Goal: Communication & Community: Answer question/provide support

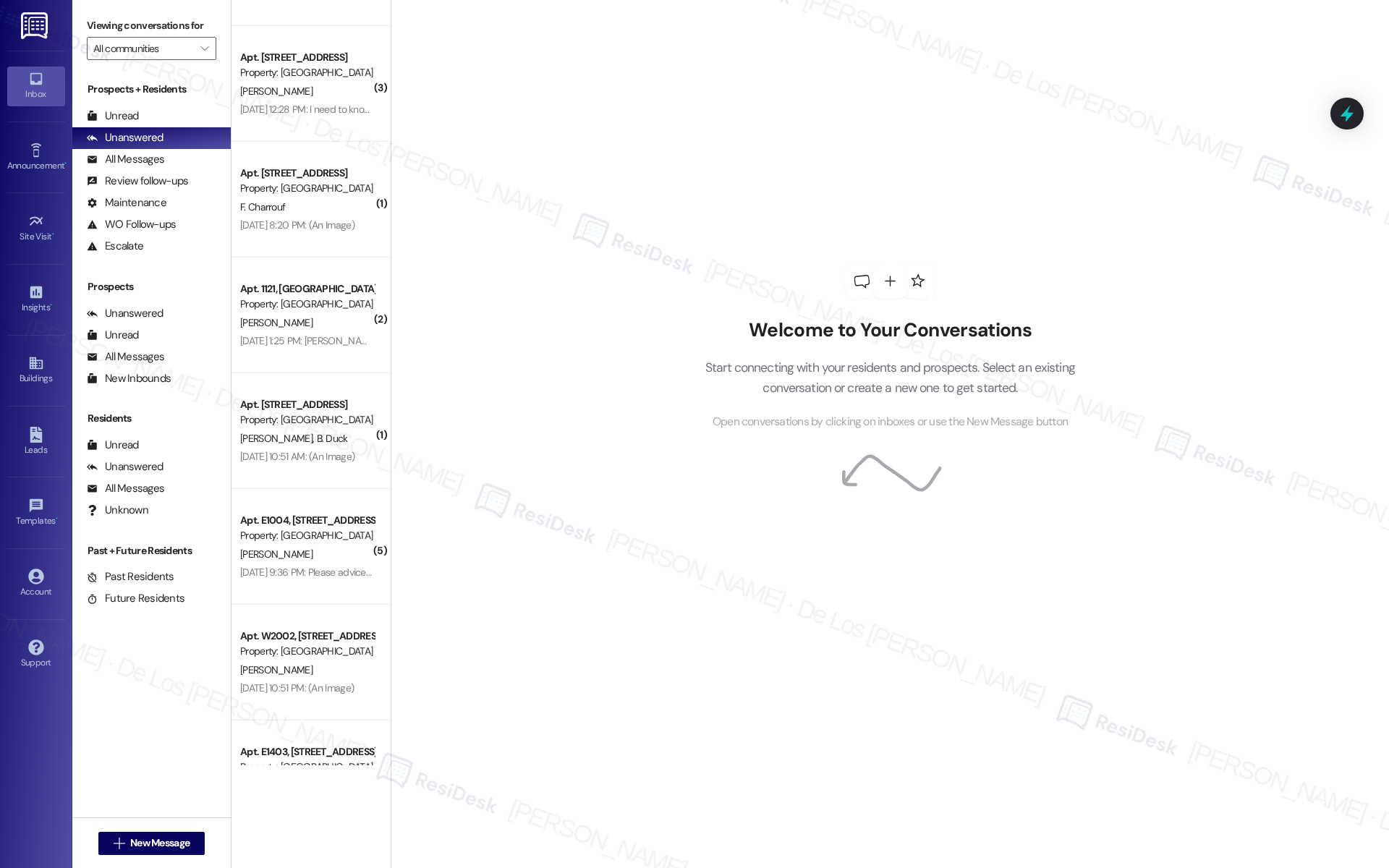
scroll to position [3054, 0]
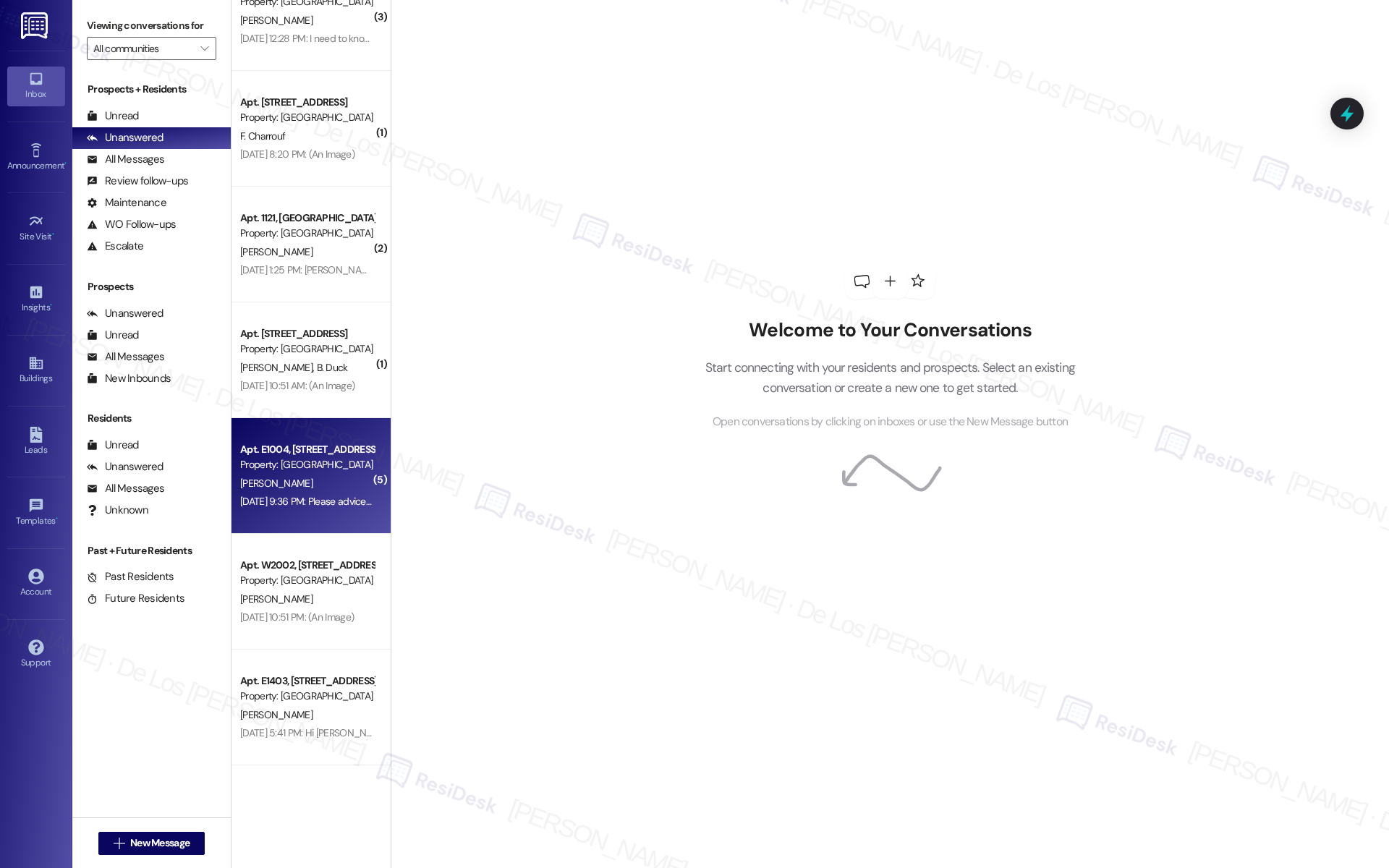
click at [313, 461] on div "Property: [GEOGRAPHIC_DATA]" at bounding box center [306, 465] width 134 height 15
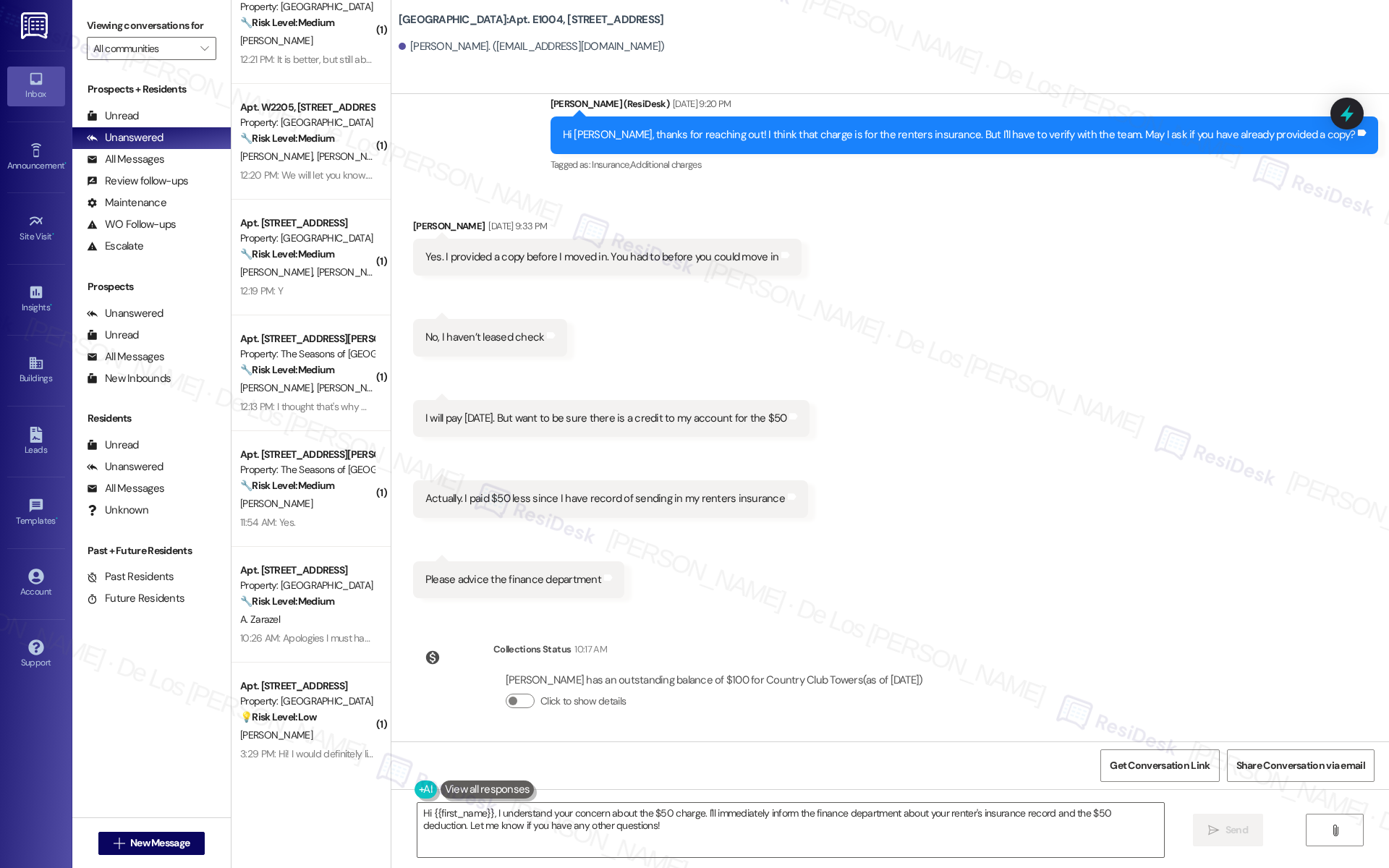
scroll to position [0, 0]
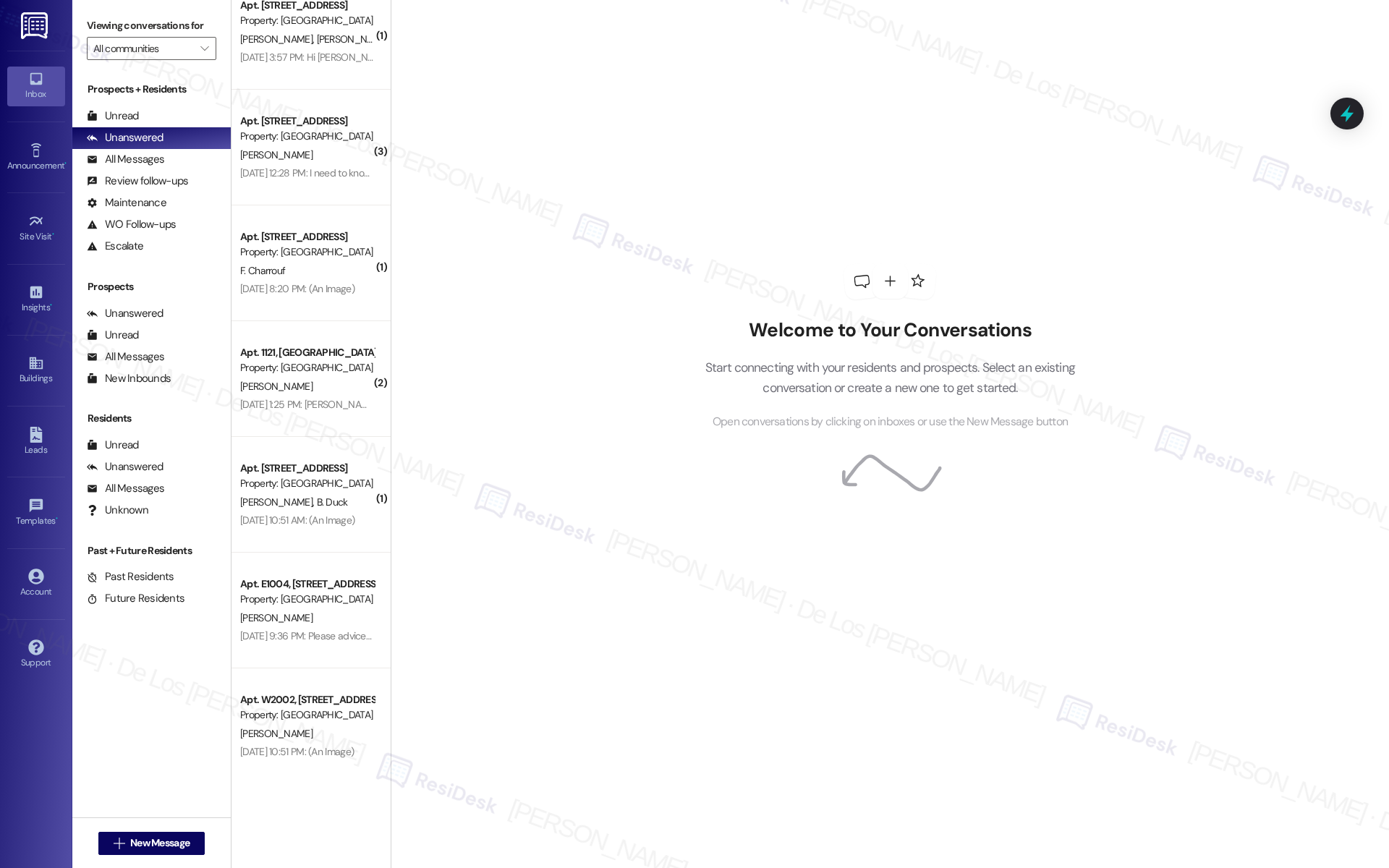
scroll to position [3054, 0]
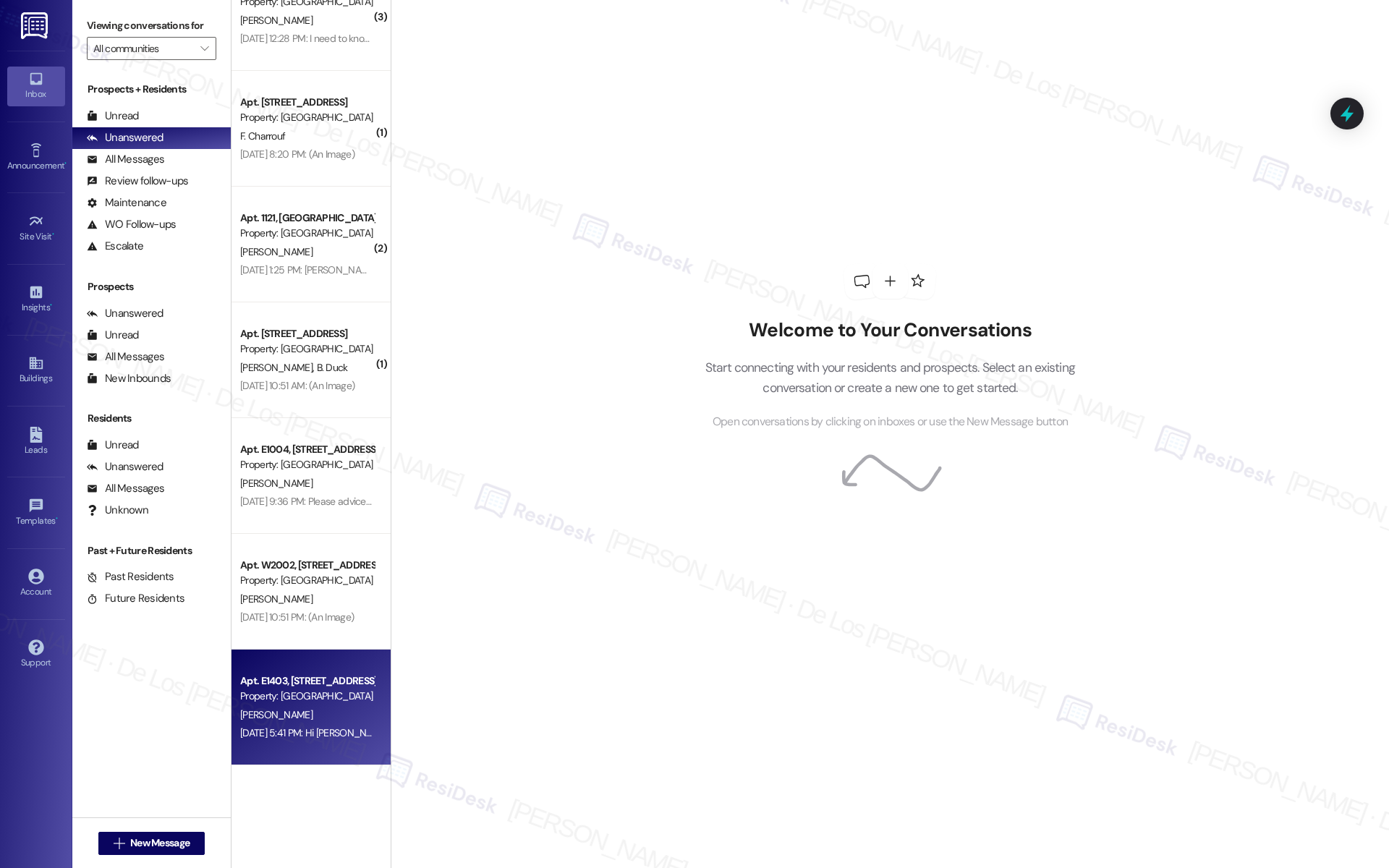
click at [328, 683] on div "Apt. E1403, [STREET_ADDRESS]" at bounding box center [306, 681] width 134 height 15
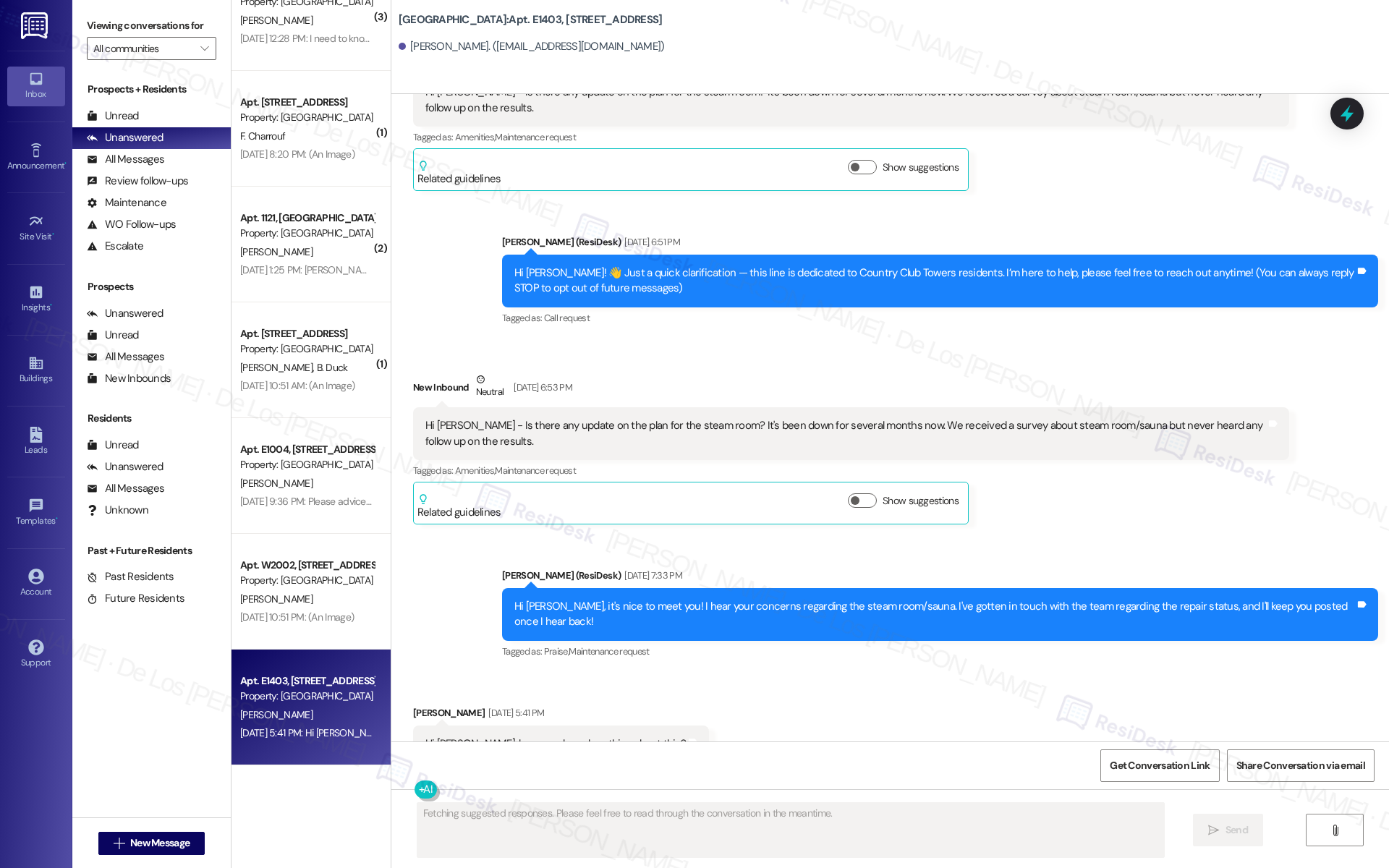
scroll to position [472, 0]
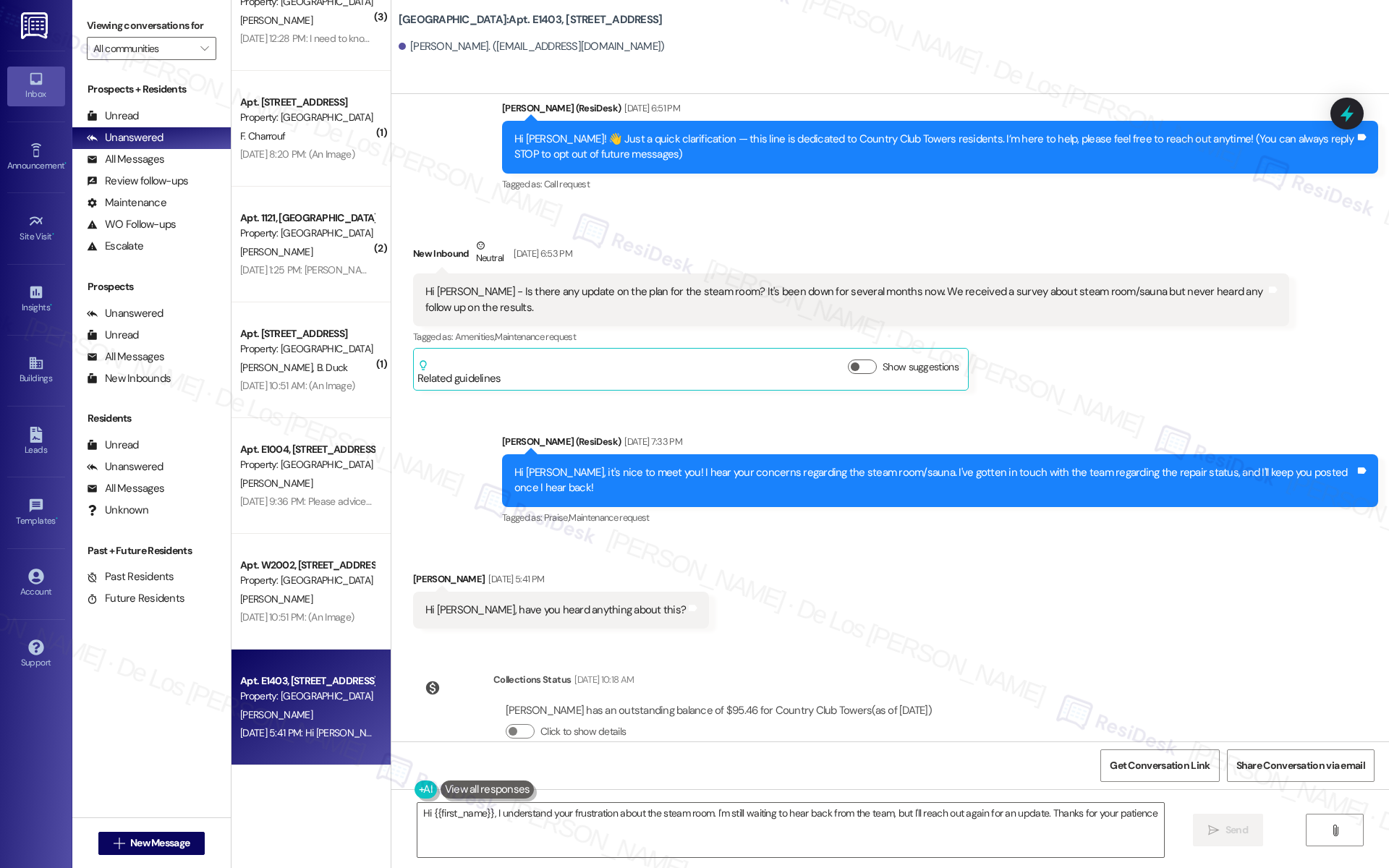
type textarea "Hi {{first_name}}, I understand your frustration about the steam room. I'm stil…"
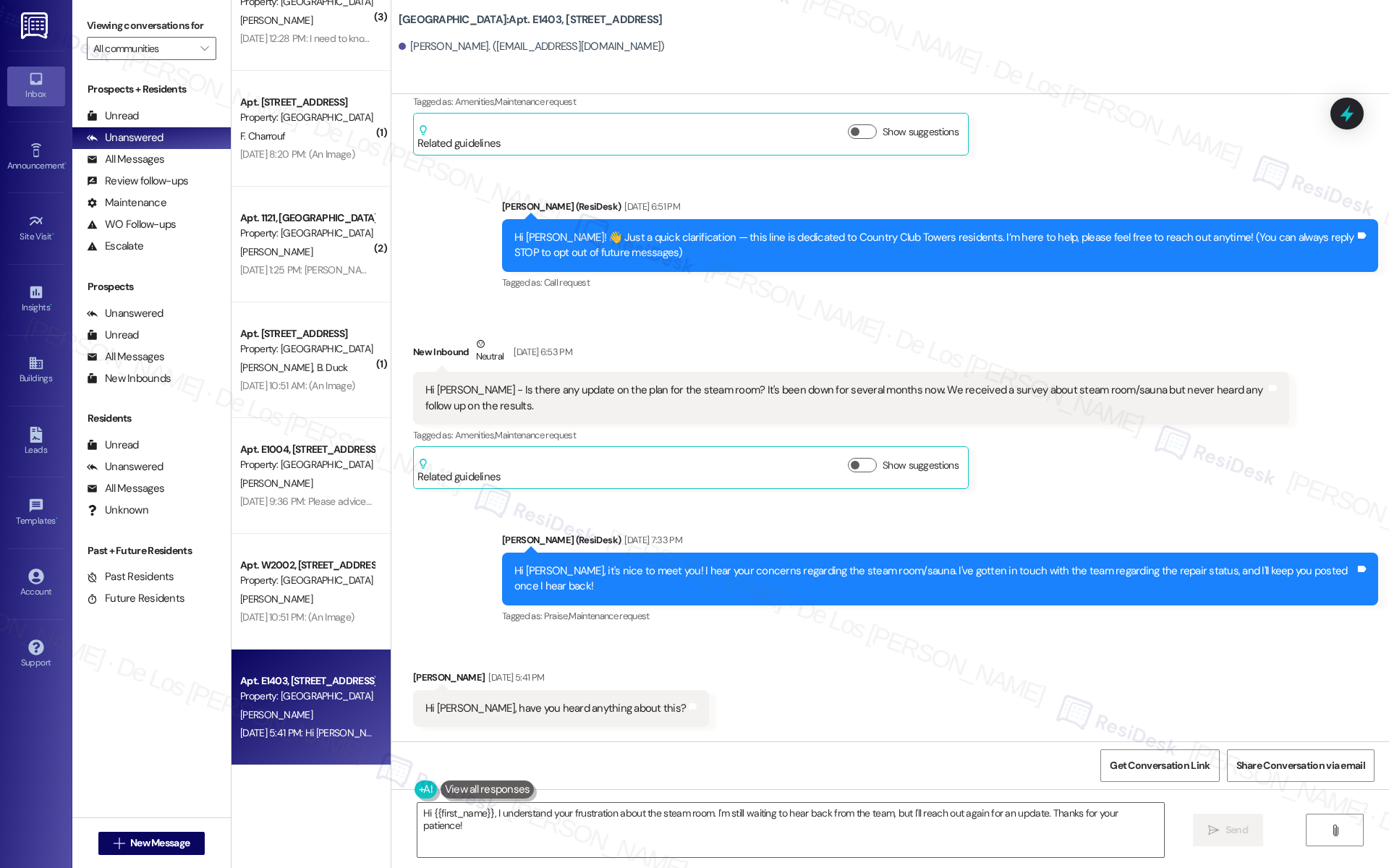
scroll to position [356, 0]
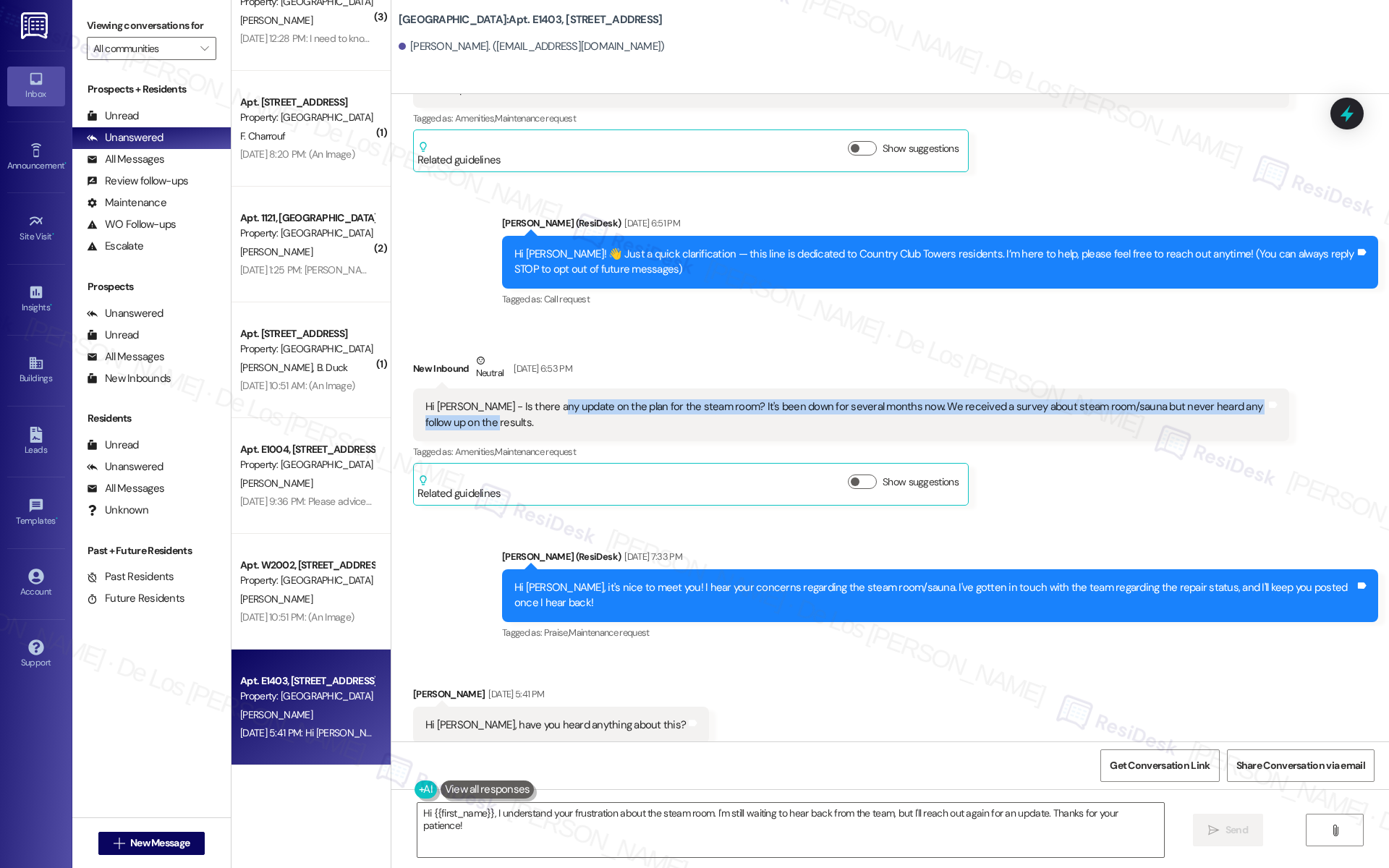
drag, startPoint x: 540, startPoint y: 388, endPoint x: 637, endPoint y: 419, distance: 101.8
click at [637, 419] on div "Hi [PERSON_NAME] - Is there any update on the plan for the steam room? It's bee…" at bounding box center [851, 415] width 876 height 53
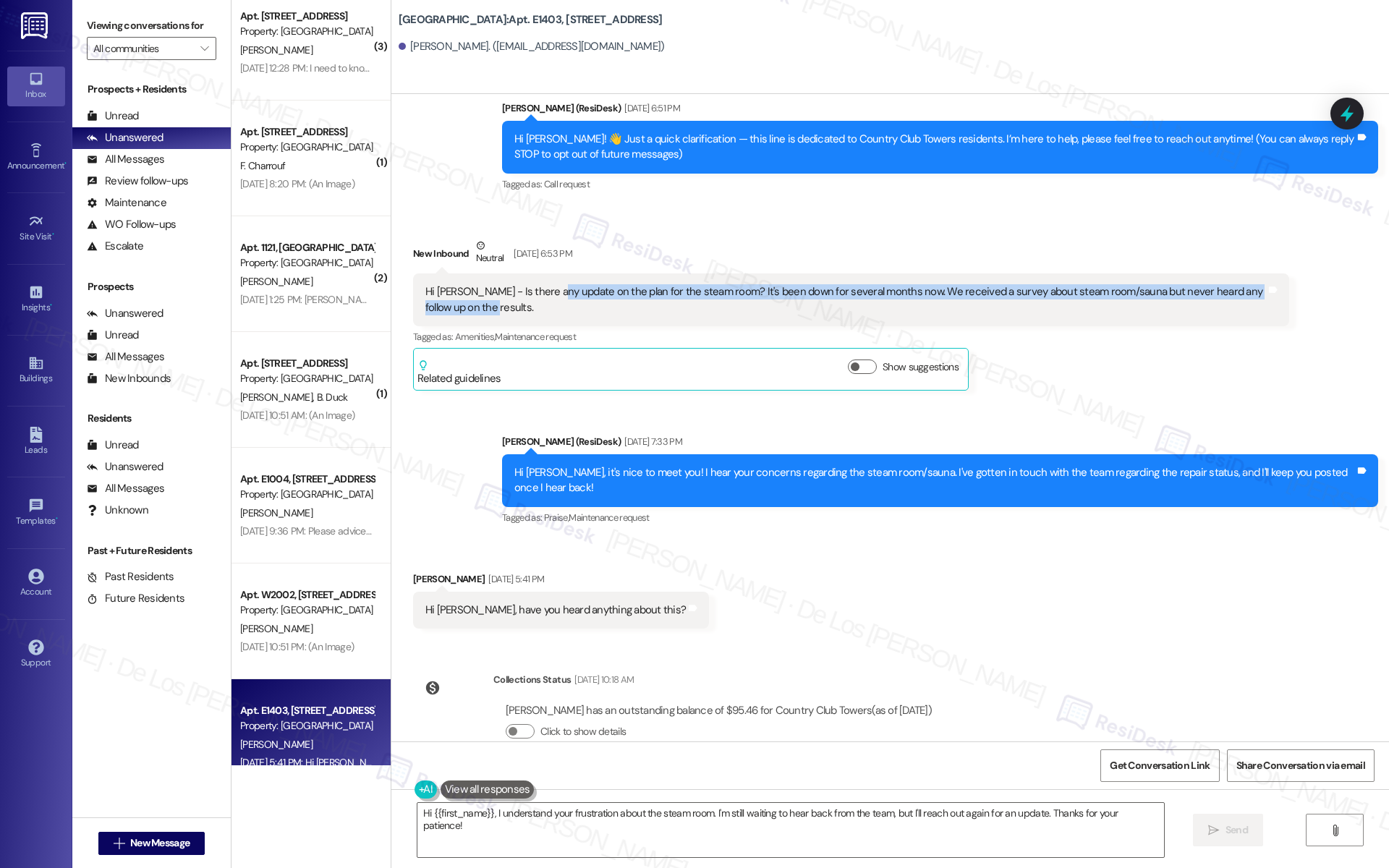
scroll to position [3054, 0]
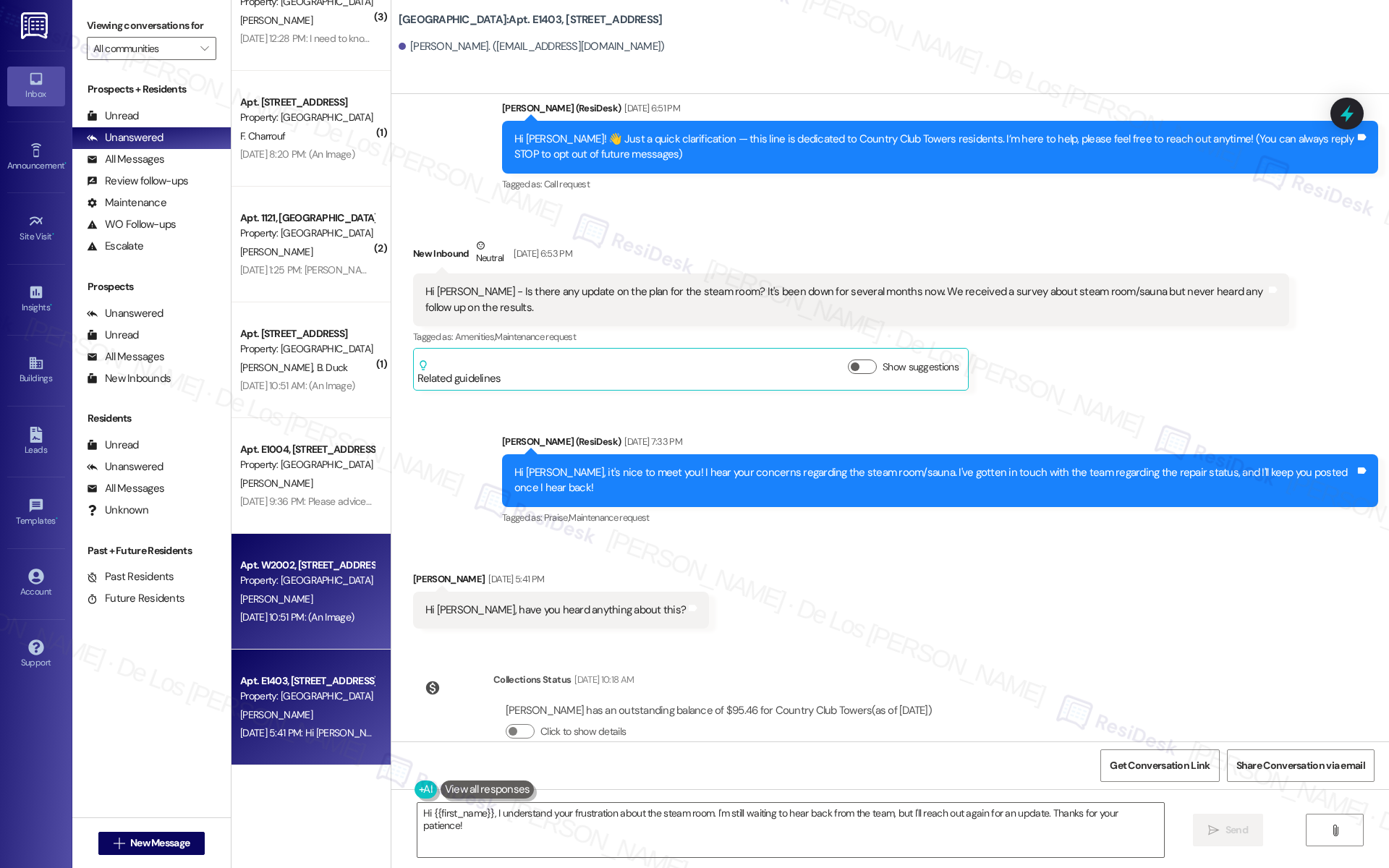
click at [285, 583] on div "Property: [GEOGRAPHIC_DATA]" at bounding box center [306, 580] width 134 height 15
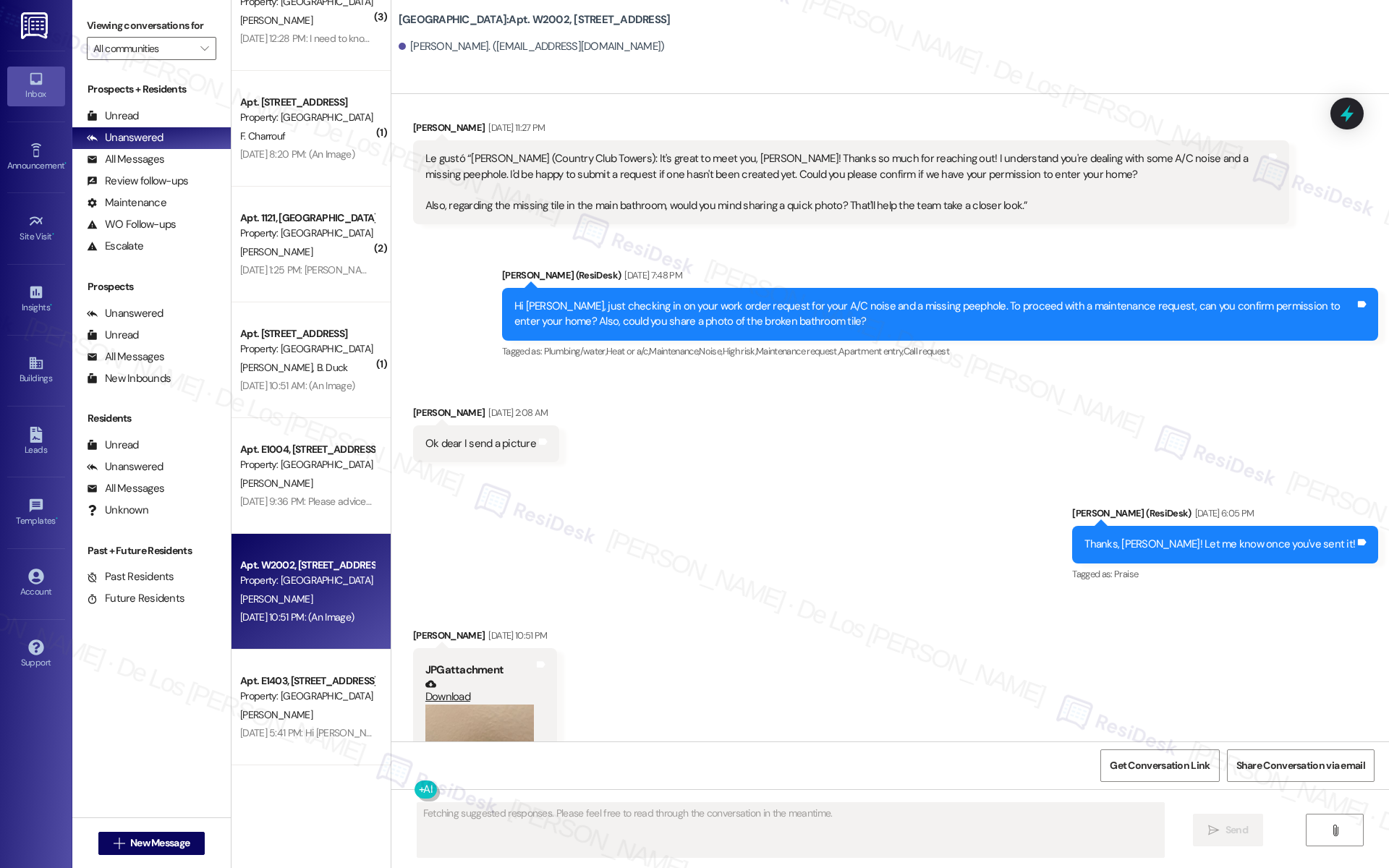
scroll to position [873, 0]
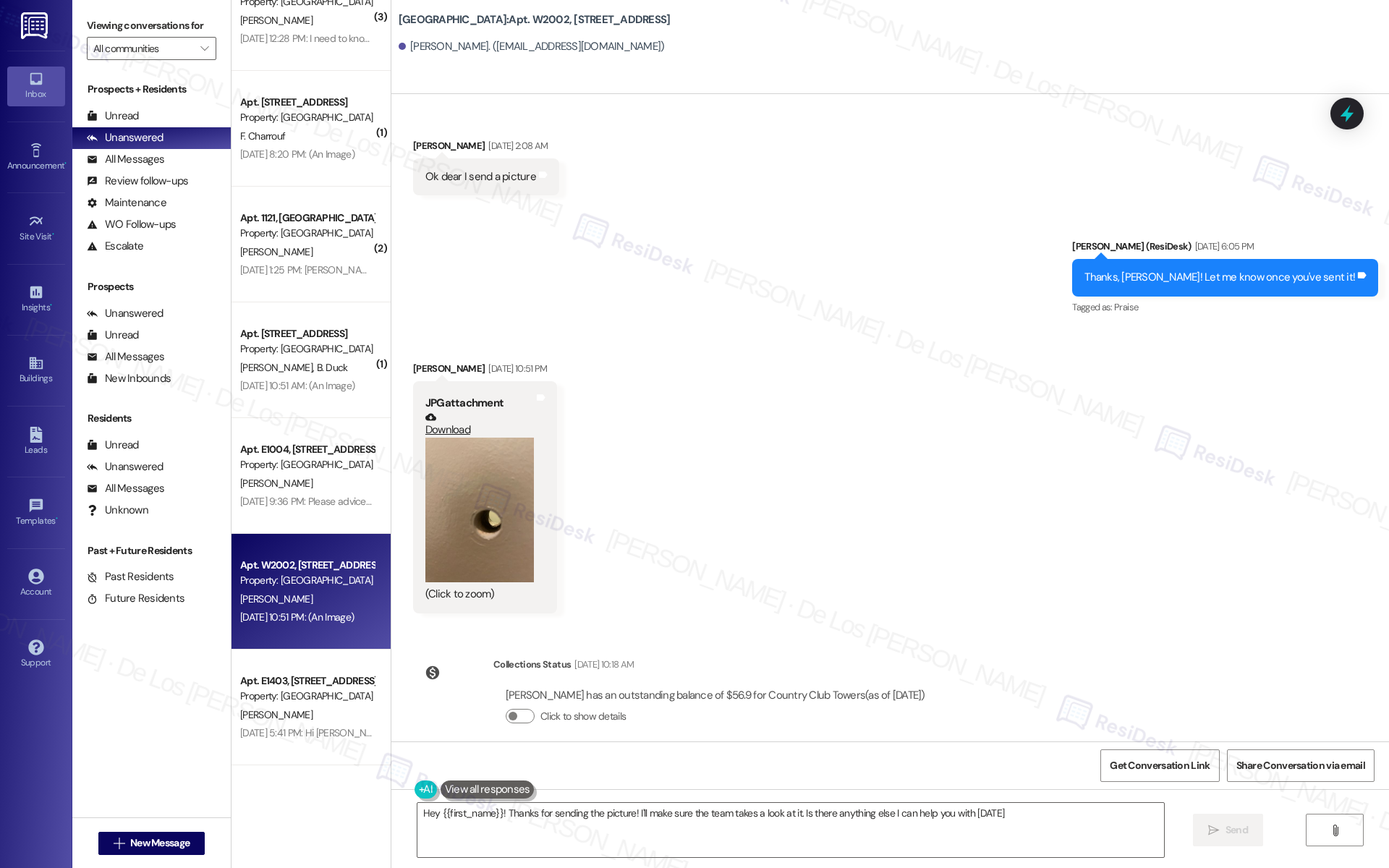
type textarea "Hey {{first_name}}! Thanks for sending the picture! I'll make sure the team tak…"
click at [469, 505] on button "Zoom image" at bounding box center [480, 510] width 109 height 145
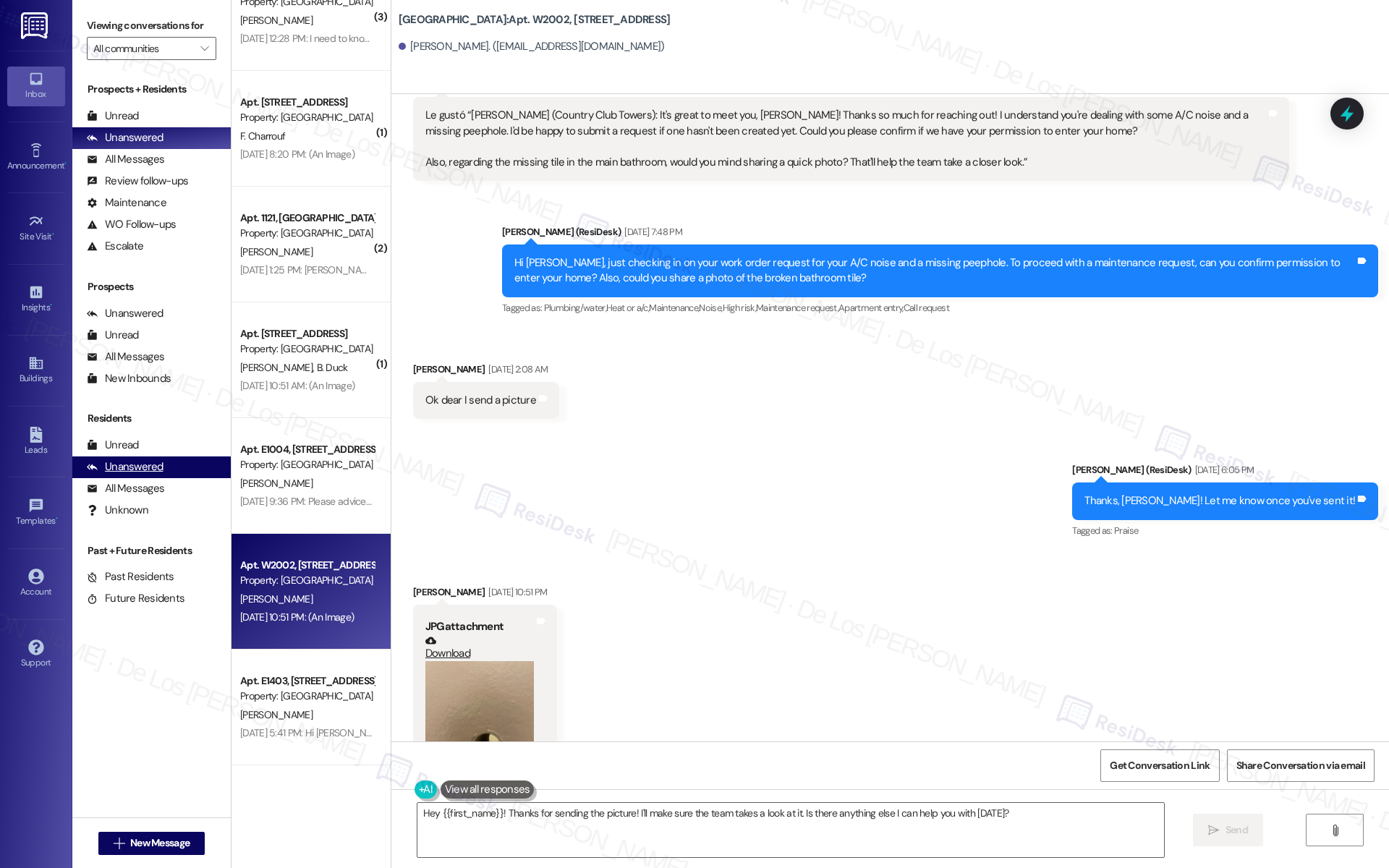
scroll to position [650, 0]
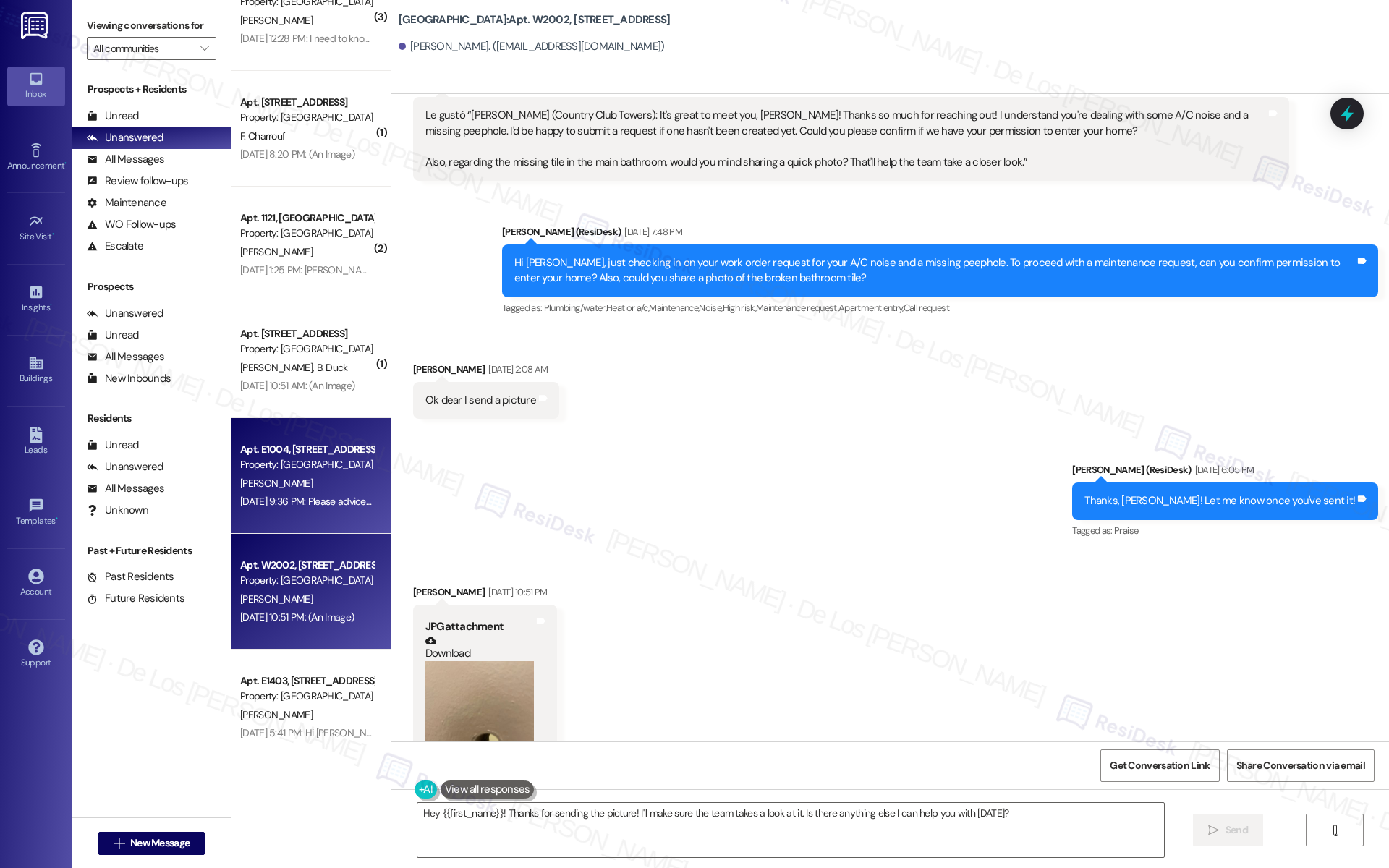
click at [309, 489] on div "[PERSON_NAME]" at bounding box center [306, 484] width 137 height 18
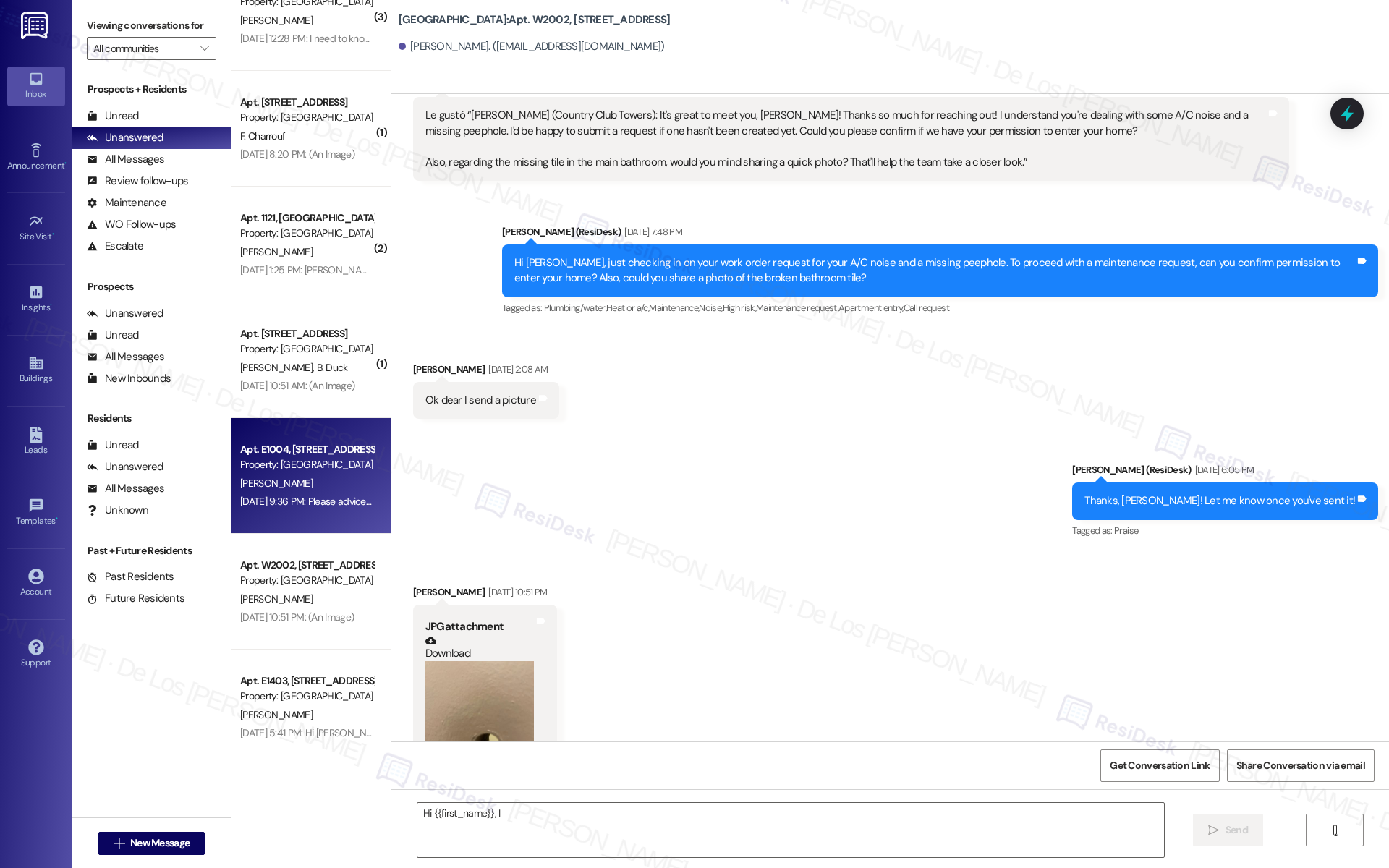
scroll to position [1485, 0]
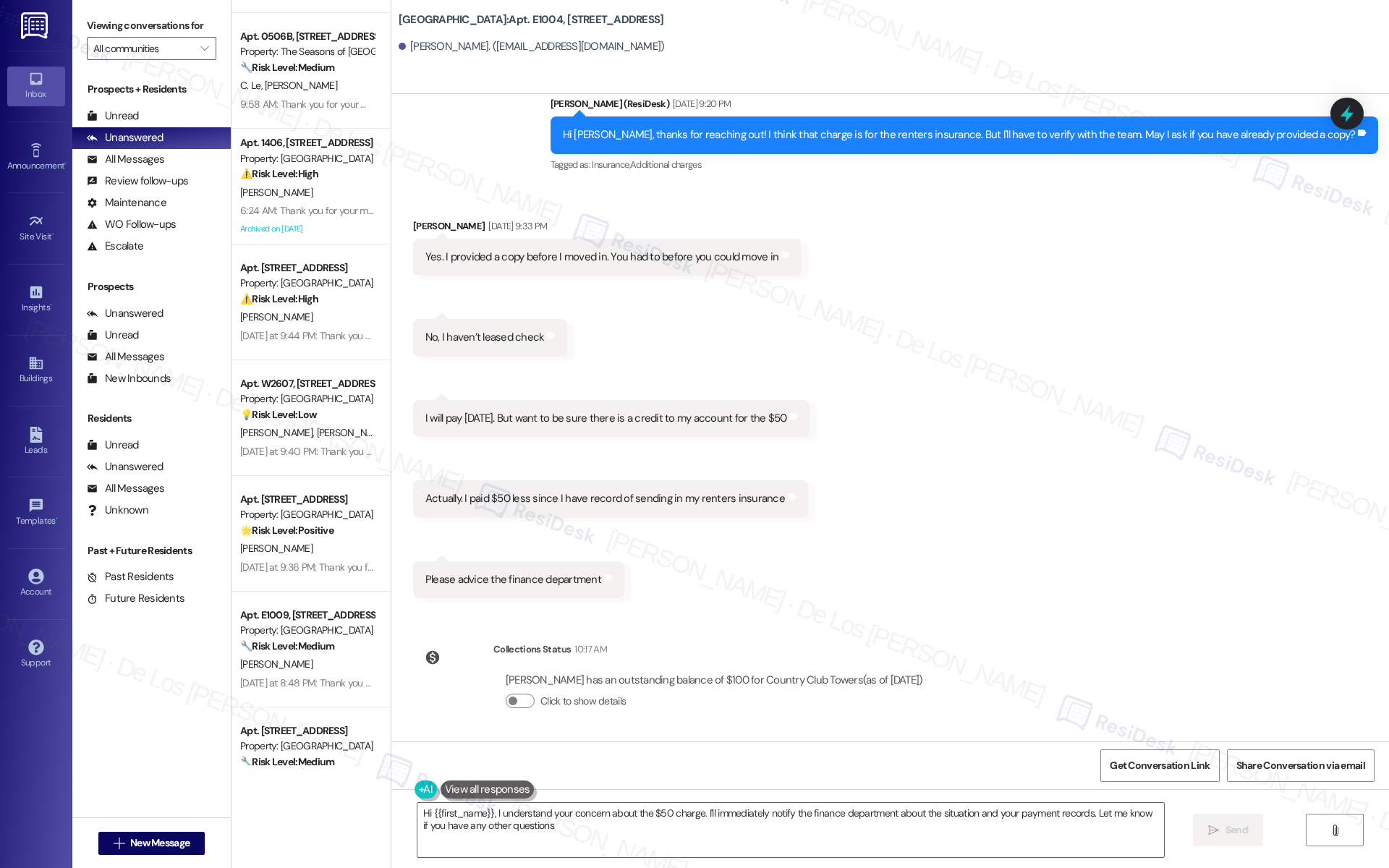
type textarea "Hi {{first_name}}, I understand your concern about the $50 charge. I'll immedia…"
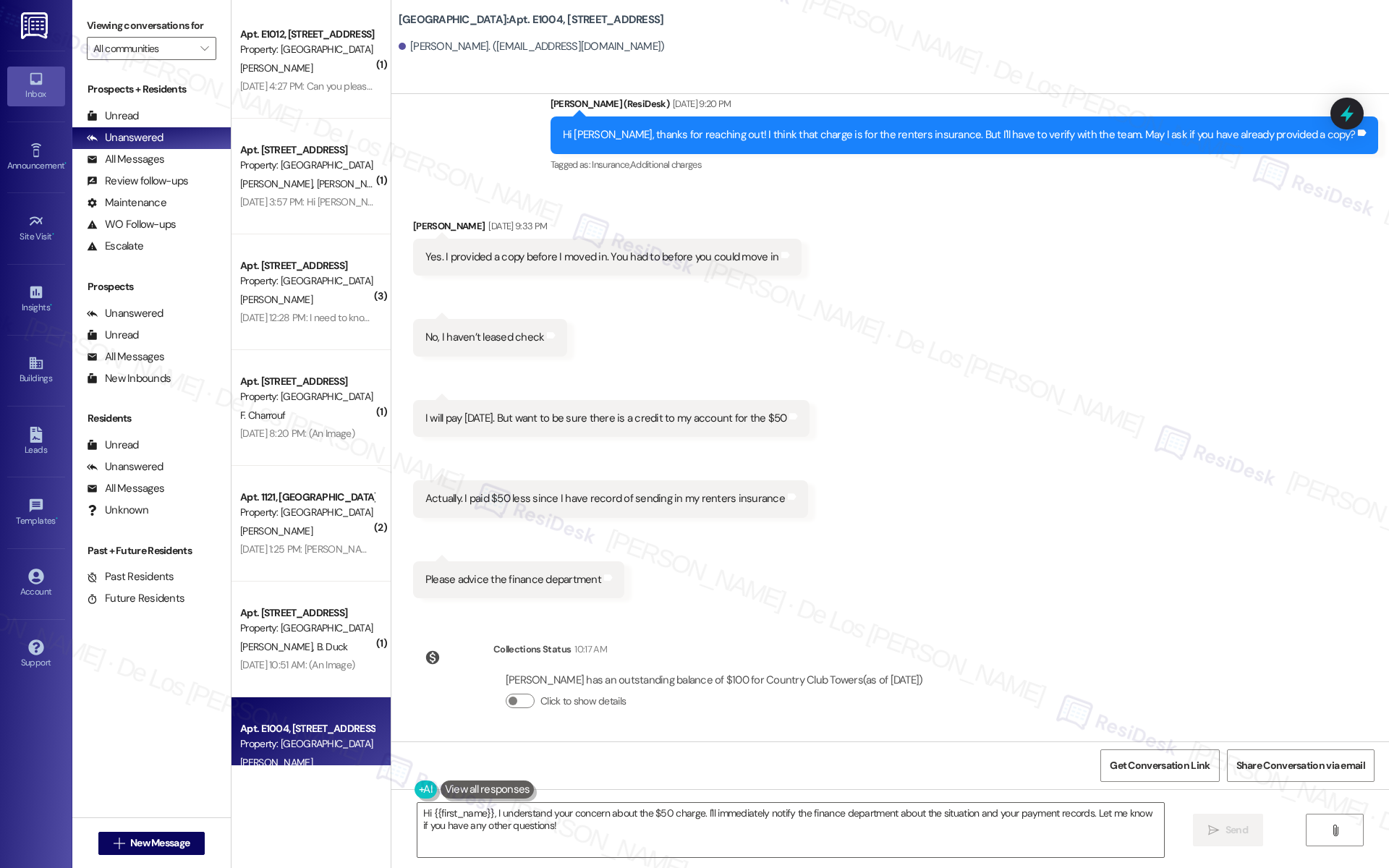
scroll to position [3054, 0]
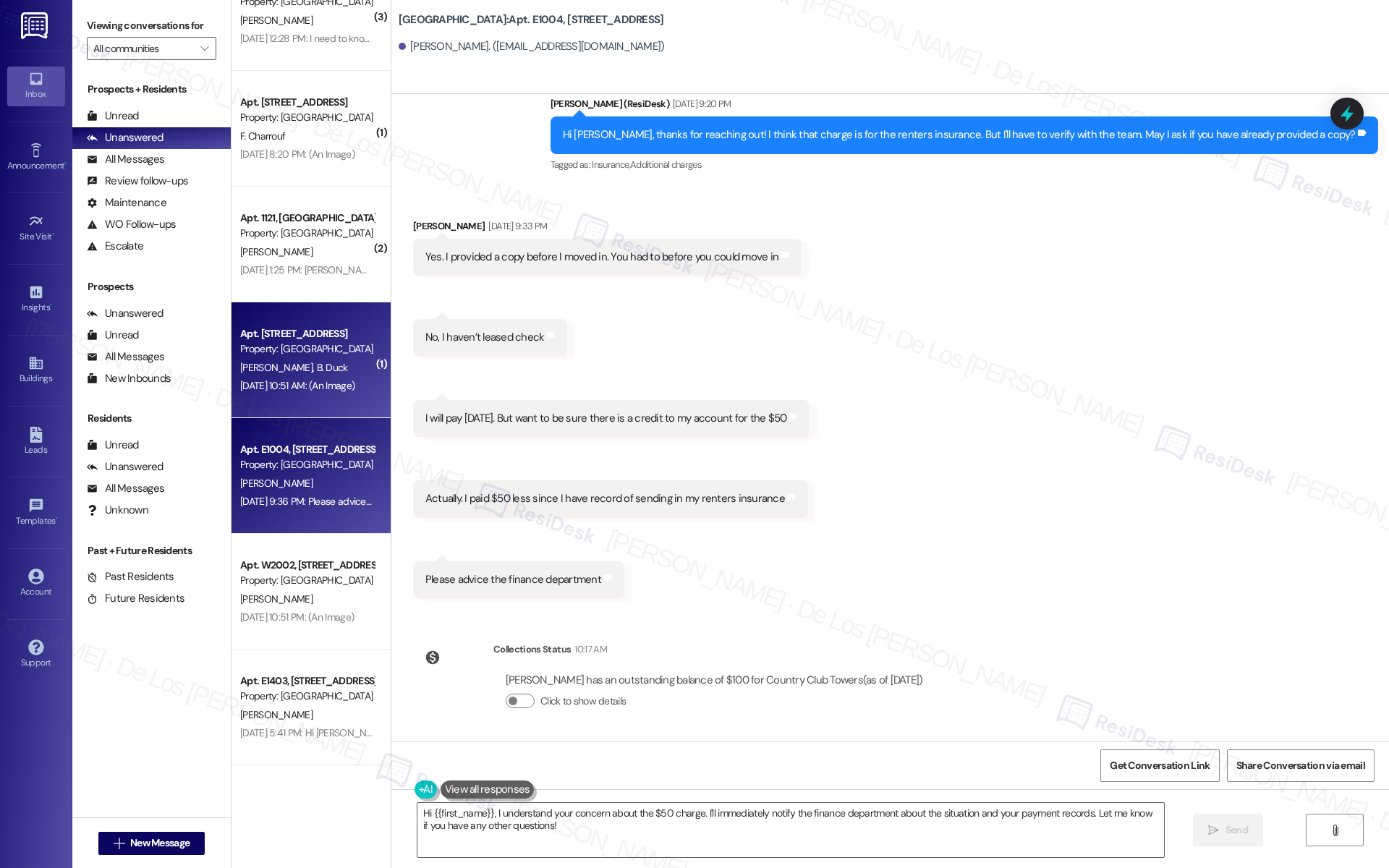
click at [322, 401] on div "Apt. [STREET_ADDRESS] Property: [GEOGRAPHIC_DATA] [PERSON_NAME][GEOGRAPHIC_DATA…" at bounding box center [311, 360] width 159 height 115
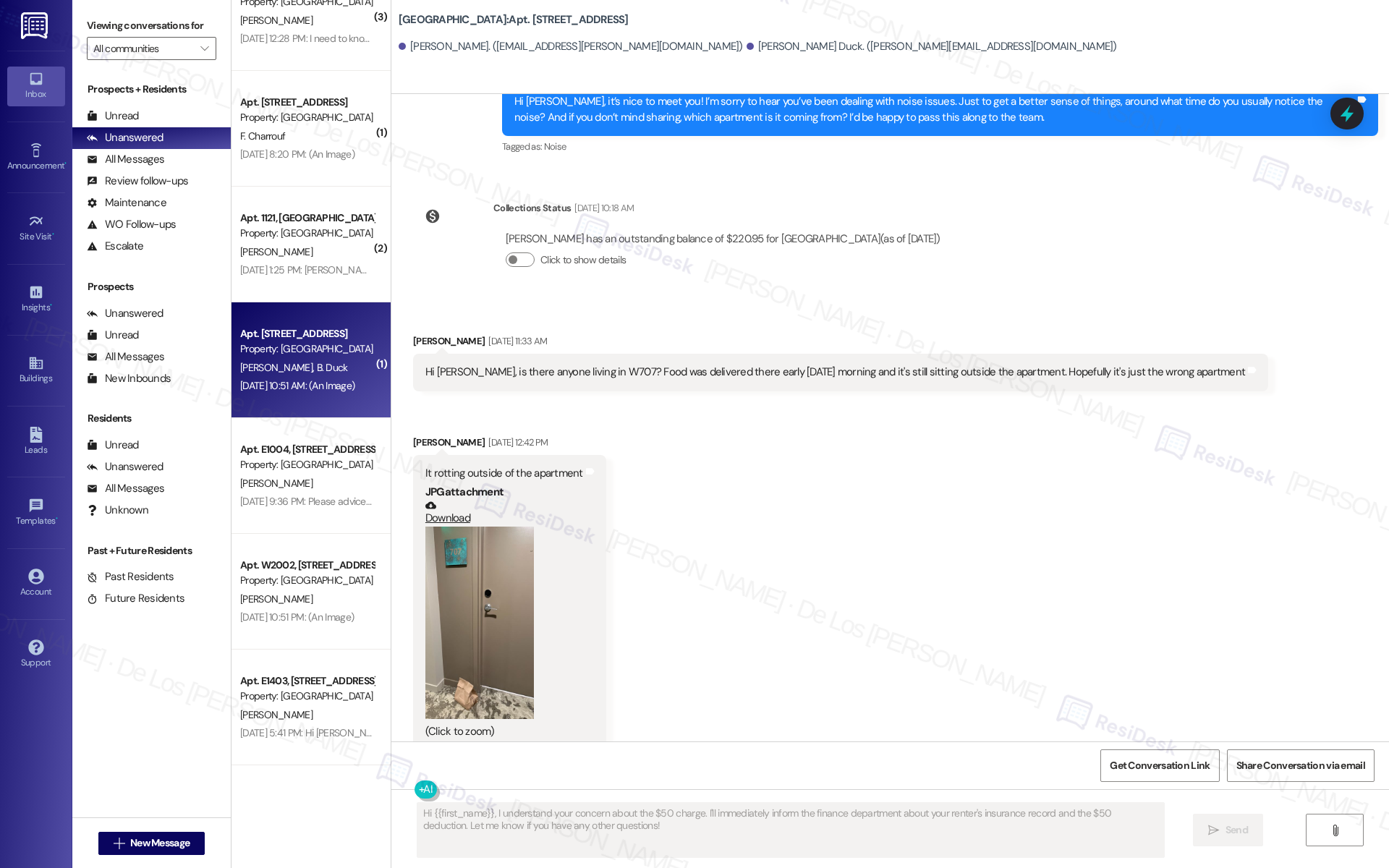
scroll to position [793, 0]
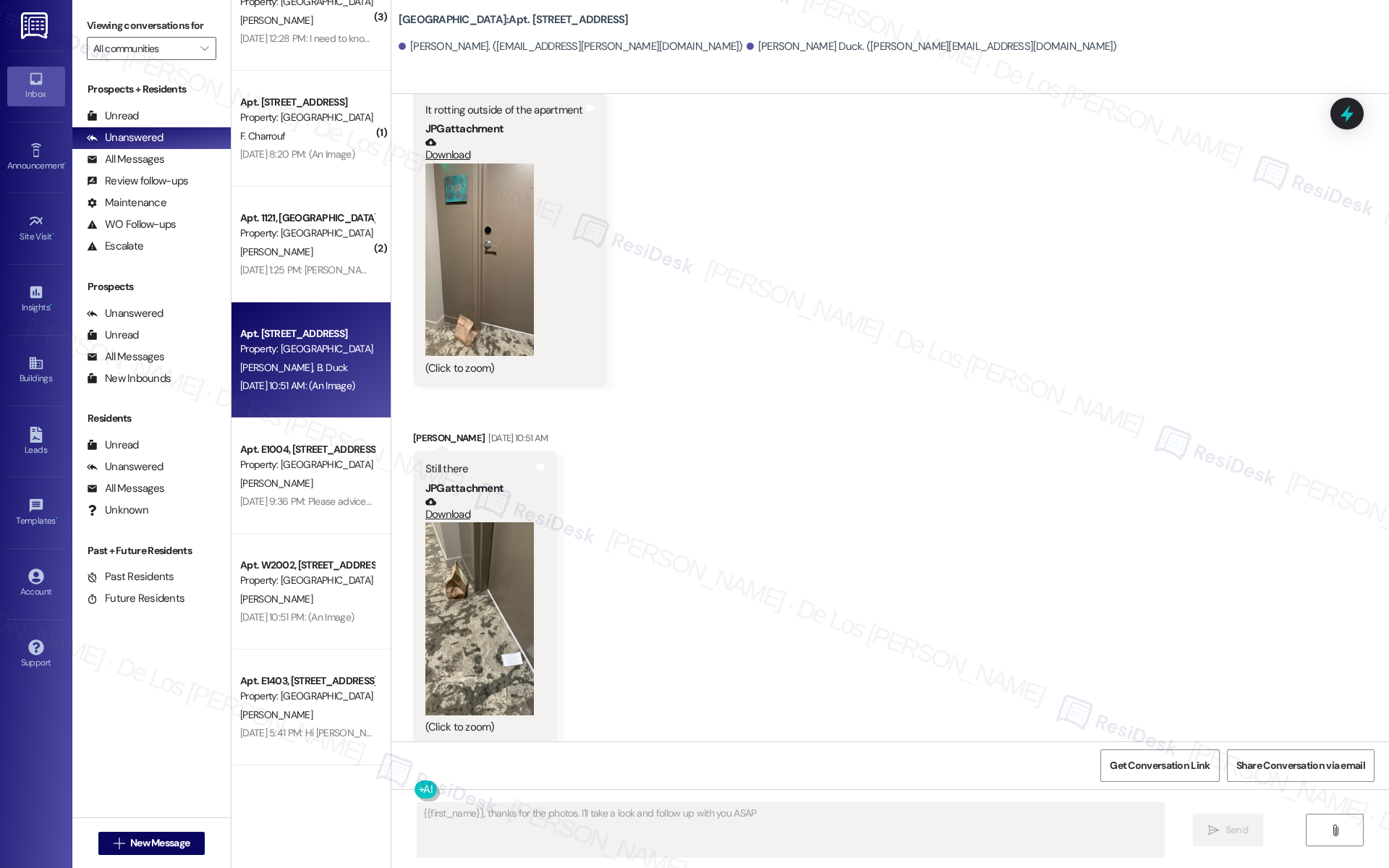
type textarea "{{first_name}}, thanks for the photos. I'll take a look and follow up with you …"
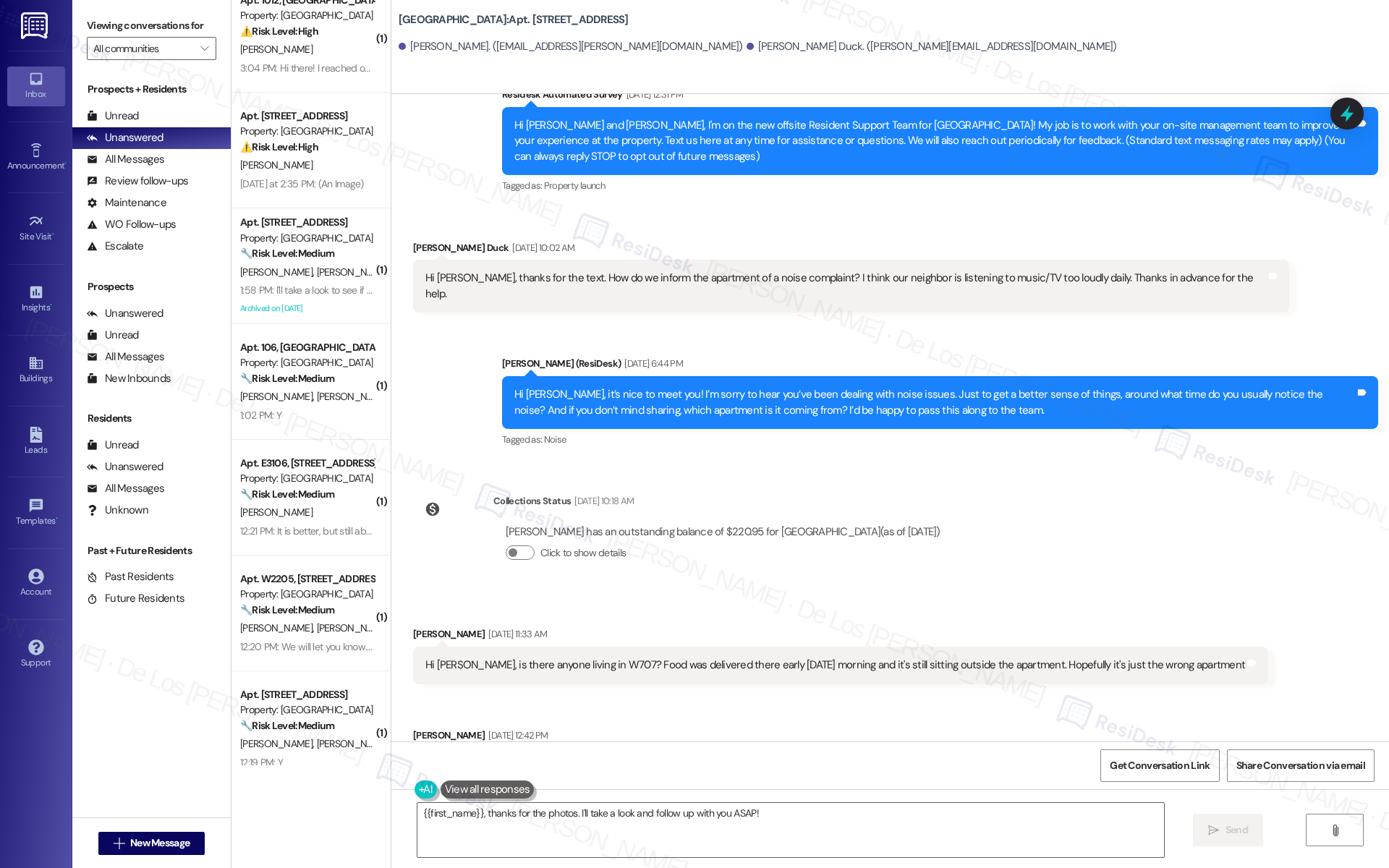
scroll to position [0, 0]
